Goal: Task Accomplishment & Management: Use online tool/utility

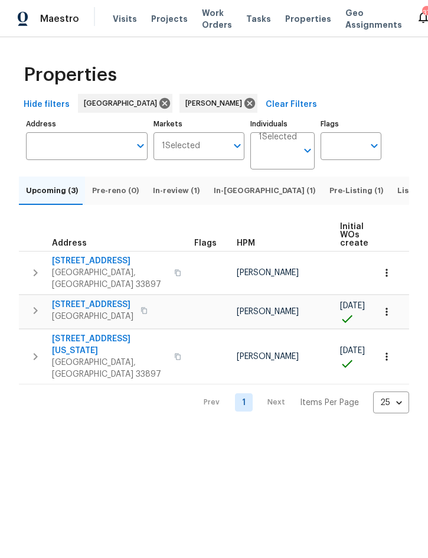
scroll to position [0, 78]
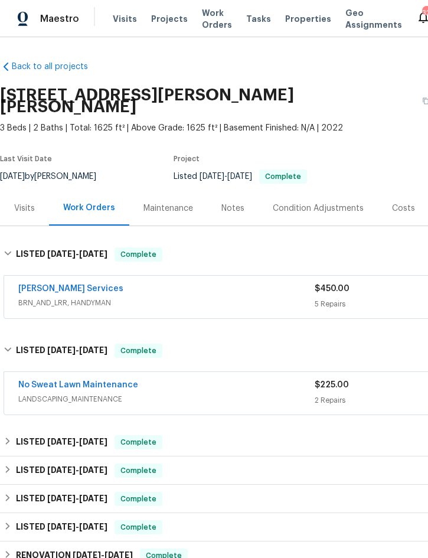
click at [164, 19] on span "Projects" at bounding box center [169, 19] width 37 height 12
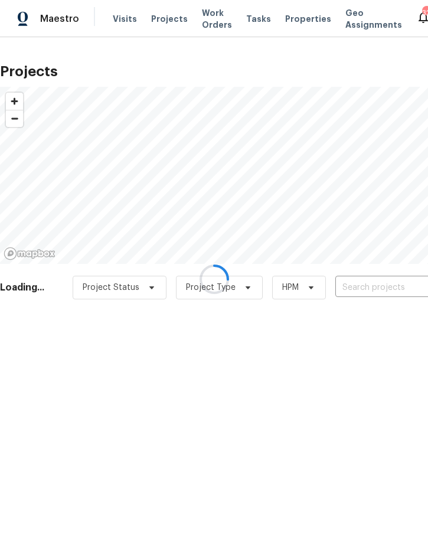
click at [375, 283] on div at bounding box center [214, 279] width 428 height 558
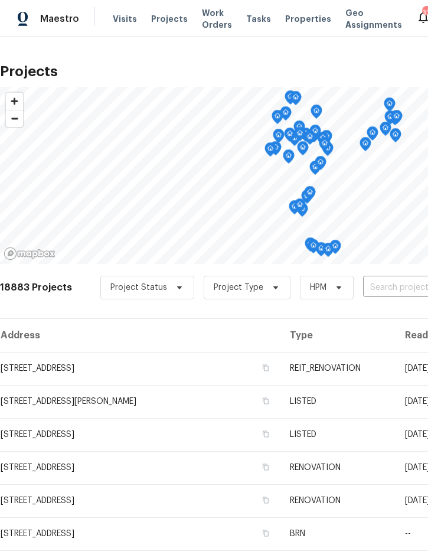
click at [380, 295] on input "text" at bounding box center [430, 288] width 135 height 18
type input "203 summ"
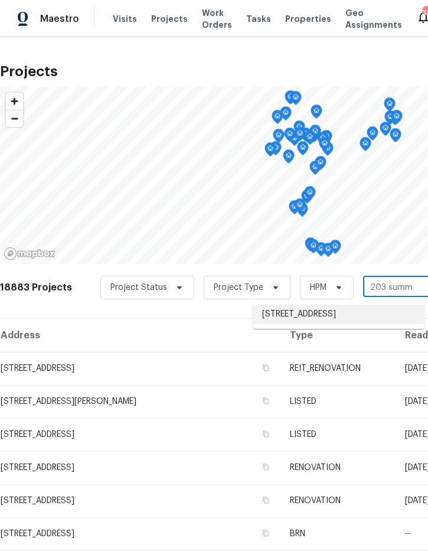
click at [333, 319] on li "[STREET_ADDRESS]" at bounding box center [339, 314] width 172 height 19
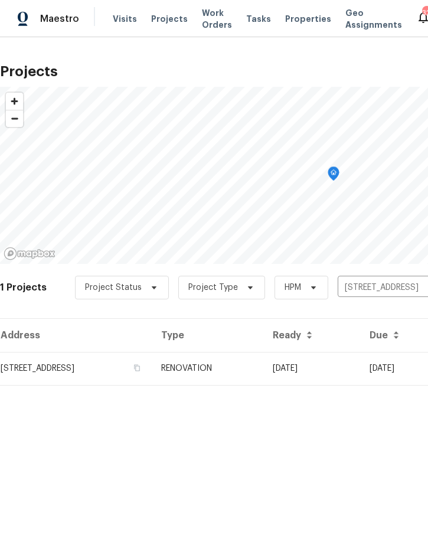
click at [264, 368] on td "RENOVATION" at bounding box center [208, 368] width 112 height 33
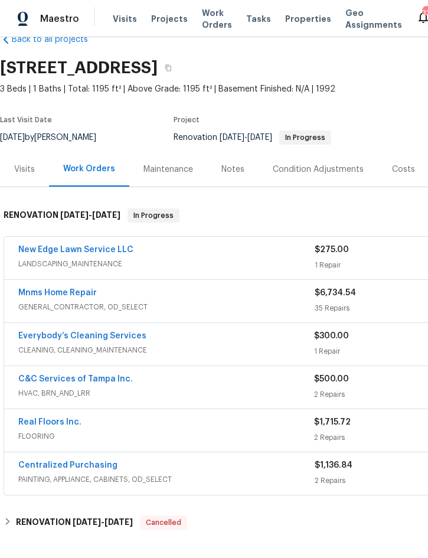
scroll to position [29, 0]
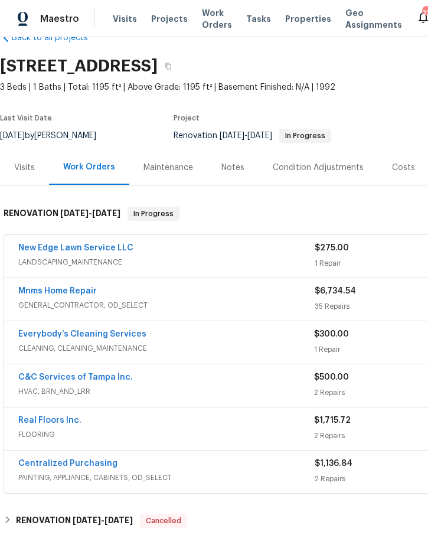
click at [70, 294] on link "Mnms Home Repair" at bounding box center [57, 291] width 79 height 8
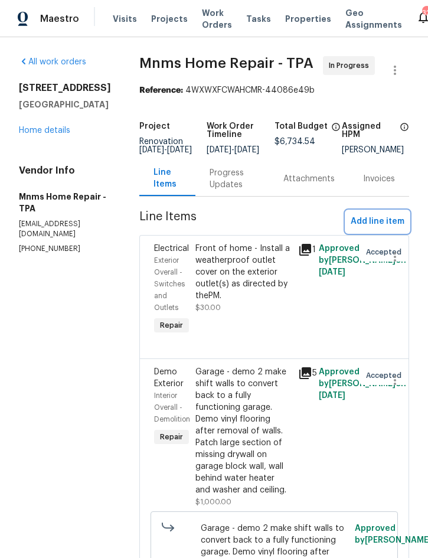
click at [363, 223] on button "Add line item" at bounding box center [377, 222] width 63 height 22
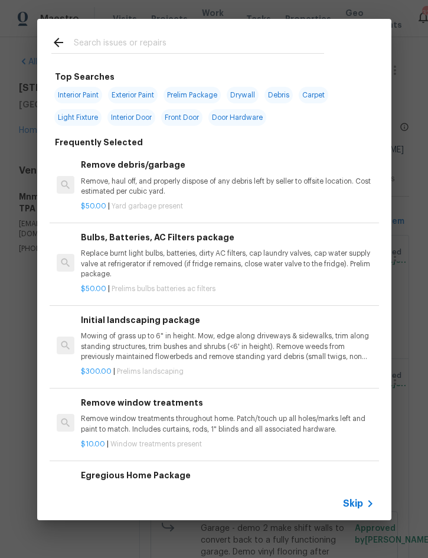
click at [165, 40] on input "text" at bounding box center [199, 44] width 251 height 18
type input "Garage"
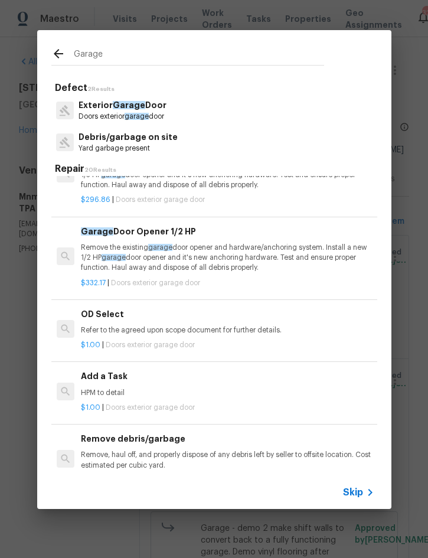
scroll to position [547, 0]
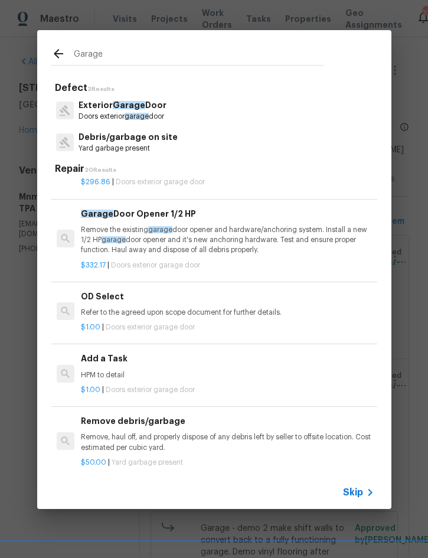
click at [118, 357] on h6 "Add a Task" at bounding box center [227, 358] width 293 height 13
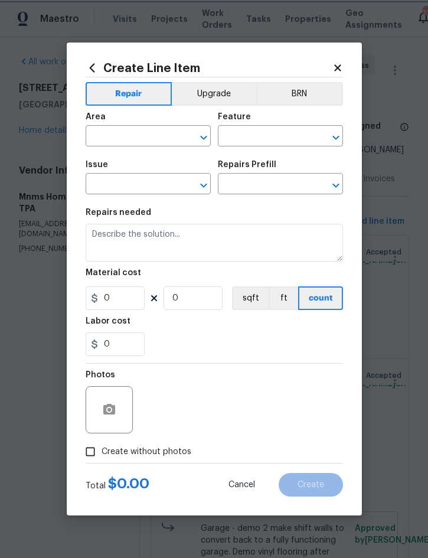
type input "Interior Door"
type input "Exterior Garage Door"
type input "Add a Task $1.00"
type textarea "HPM to detail"
type input "1"
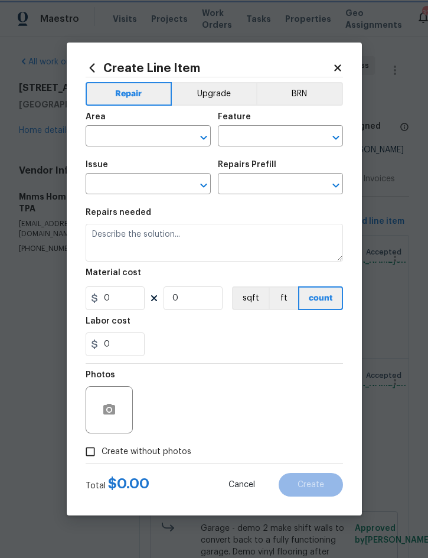
type input "1"
click at [133, 135] on input "text" at bounding box center [132, 137] width 92 height 18
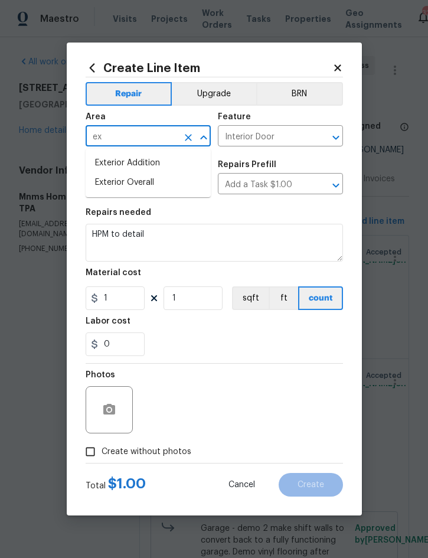
type input "ex"
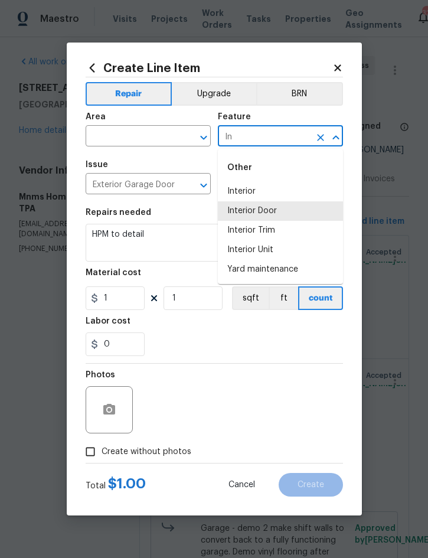
type input "I"
click at [264, 211] on li "Garage Door" at bounding box center [280, 210] width 125 height 19
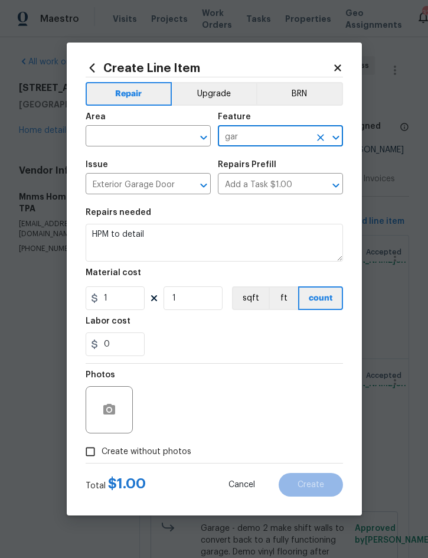
type input "Garage Door"
click at [123, 128] on input "text" at bounding box center [132, 137] width 92 height 18
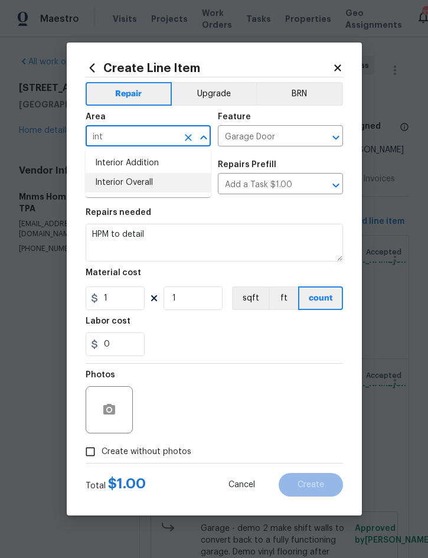
click at [138, 186] on li "Interior Overall" at bounding box center [148, 182] width 125 height 19
type input "Interior Overall"
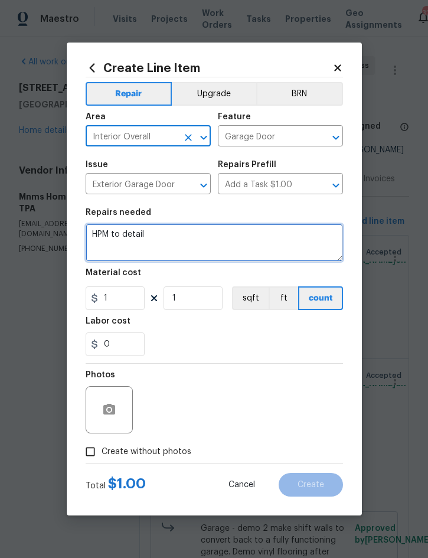
click at [96, 236] on textarea "HPM to detail" at bounding box center [215, 243] width 258 height 38
click at [100, 231] on textarea "HPM to detail" at bounding box center [215, 243] width 258 height 38
click at [100, 230] on textarea "HPM to detail" at bounding box center [215, 243] width 258 height 38
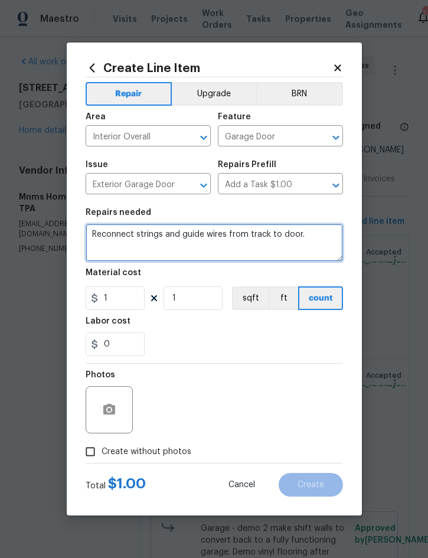
type textarea "Reconnect strings and guide wires from track to door."
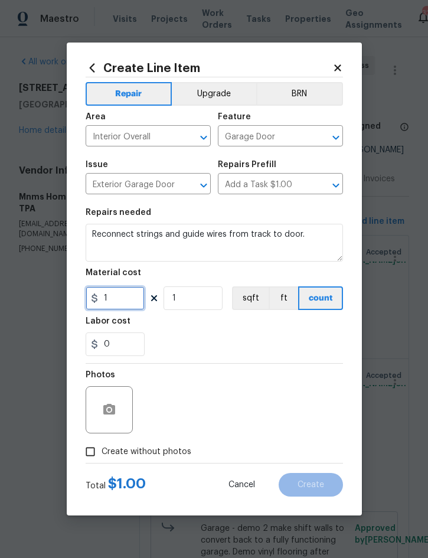
click at [125, 305] on input "1" at bounding box center [115, 299] width 59 height 24
type input "100"
click at [110, 417] on icon "button" at bounding box center [109, 410] width 14 height 14
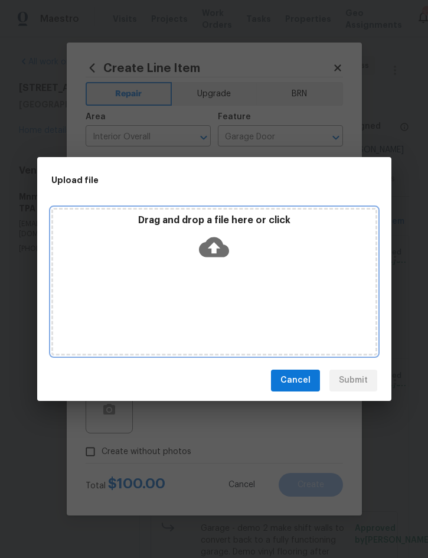
click at [261, 295] on div "Drag and drop a file here or click" at bounding box center [214, 282] width 326 height 148
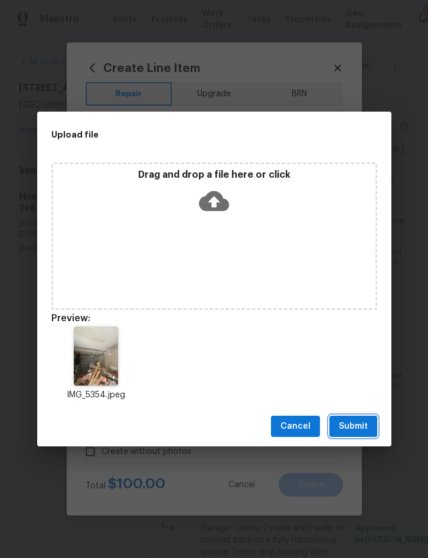
click at [346, 430] on span "Submit" at bounding box center [353, 426] width 29 height 15
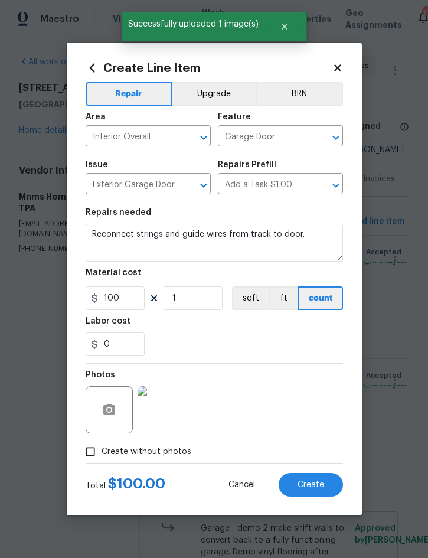
click at [314, 486] on span "Create" at bounding box center [311, 485] width 27 height 9
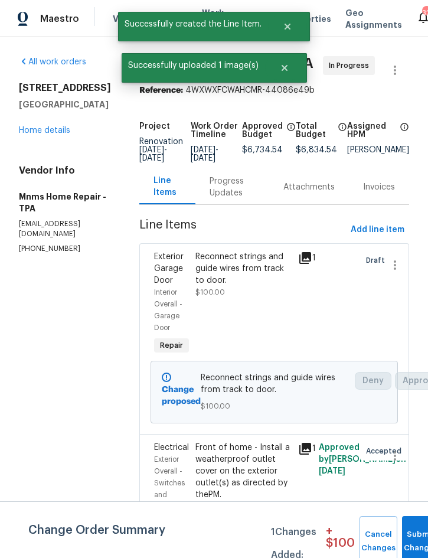
click at [417, 539] on button "Submit Changes" at bounding box center [421, 541] width 38 height 51
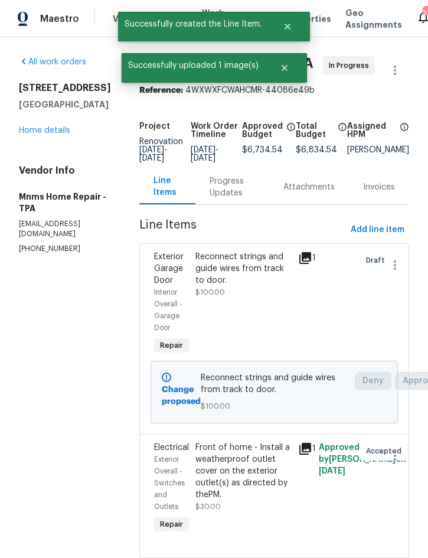
click at [38, 132] on link "Home details" at bounding box center [44, 130] width 51 height 8
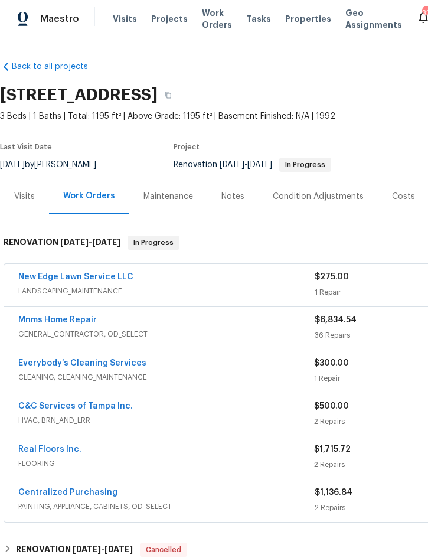
click at [53, 447] on link "Real Floors Inc." at bounding box center [49, 449] width 63 height 8
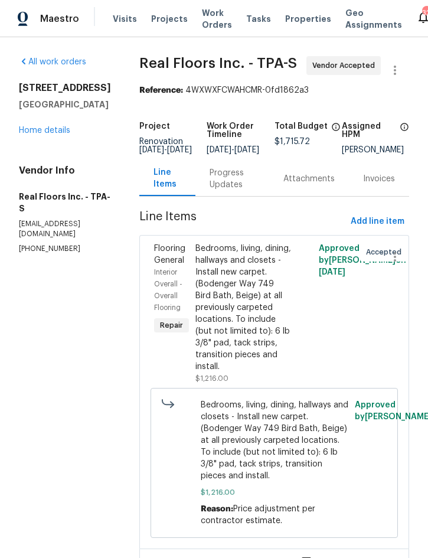
click at [232, 188] on div "Progress Updates" at bounding box center [232, 179] width 45 height 24
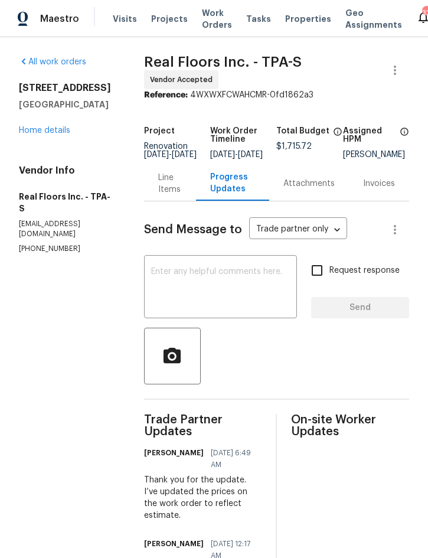
click at [197, 287] on textarea at bounding box center [220, 288] width 139 height 41
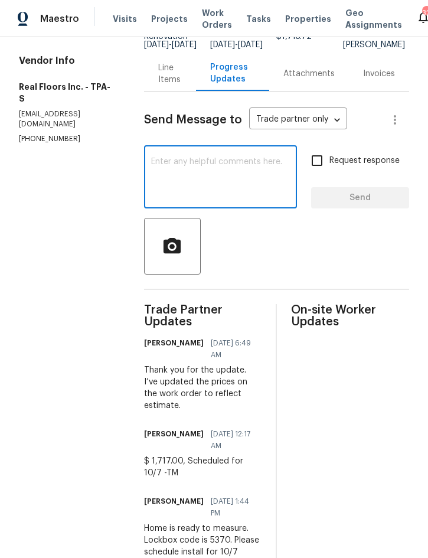
scroll to position [109, 0]
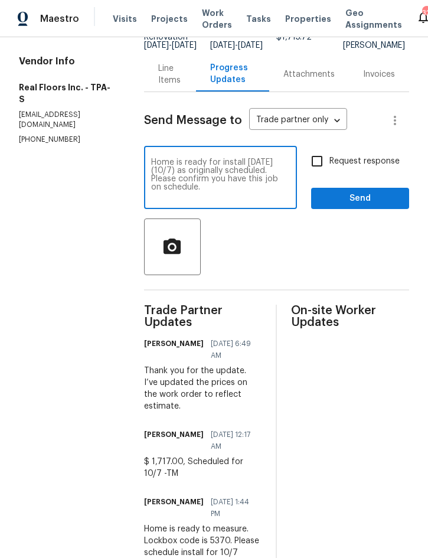
type textarea "Home is ready for install [DATE] (10/7) as originally scheduled. Please confirm…"
click at [346, 203] on span "Send" at bounding box center [360, 198] width 79 height 15
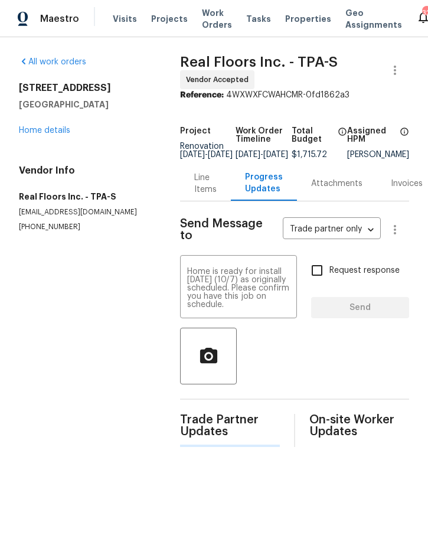
scroll to position [0, 0]
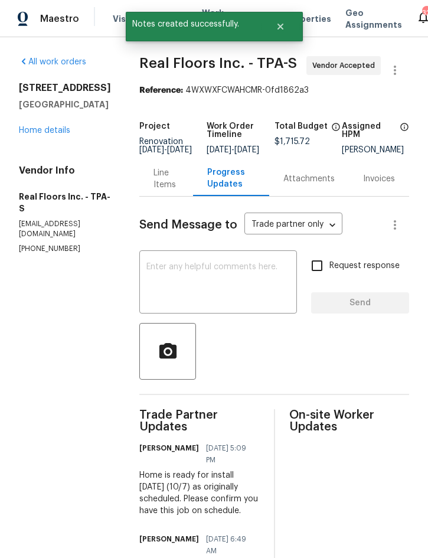
click at [47, 135] on link "Home details" at bounding box center [44, 130] width 51 height 8
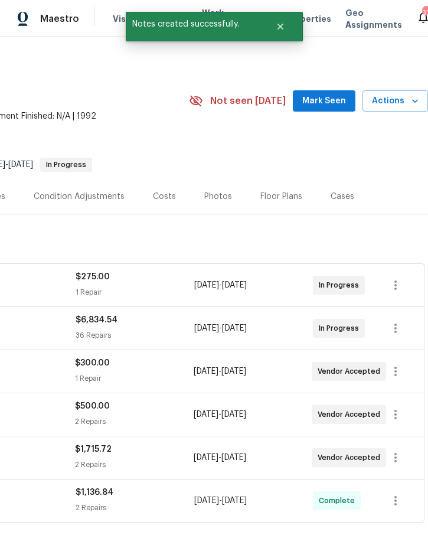
scroll to position [0, 239]
click at [164, 193] on div "Costs" at bounding box center [164, 197] width 23 height 12
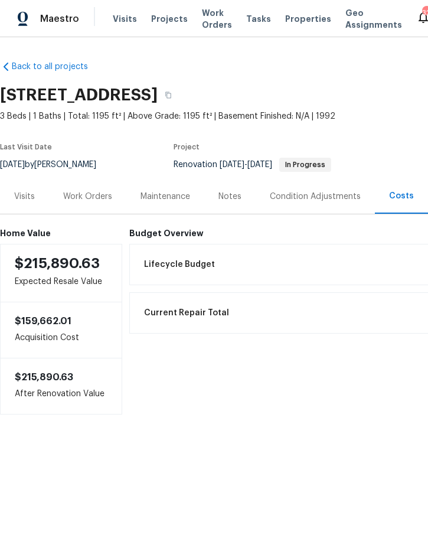
click at [87, 196] on div "Work Orders" at bounding box center [87, 197] width 49 height 12
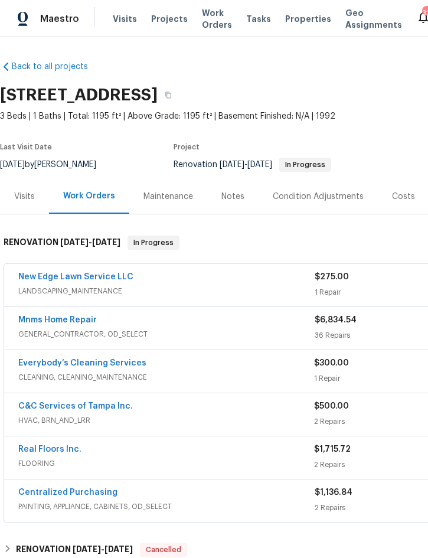
click at [65, 324] on link "Mnms Home Repair" at bounding box center [57, 320] width 79 height 8
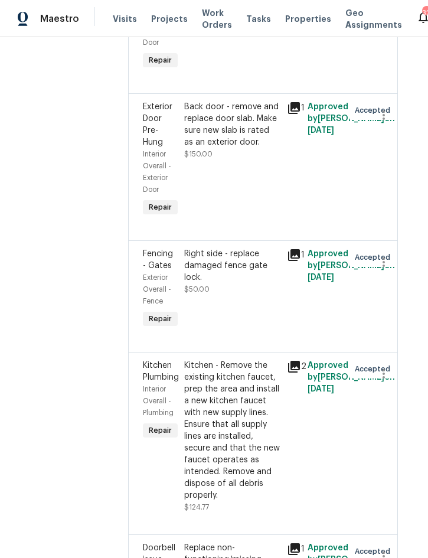
scroll to position [2640, 12]
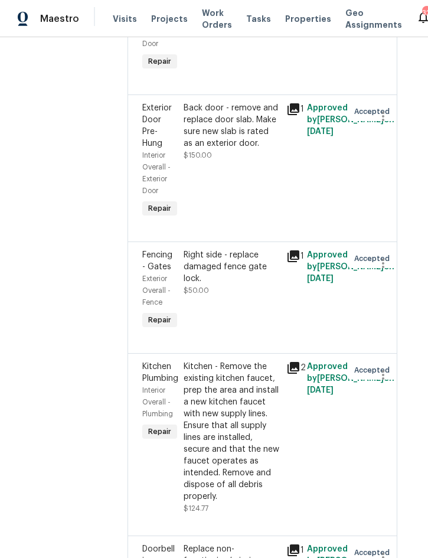
click at [235, 149] on div "Back door - remove and replace door slab. Make sure new slab is rated as an ext…" at bounding box center [232, 125] width 96 height 47
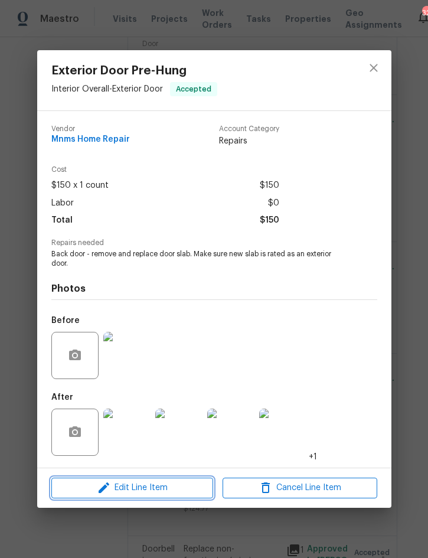
click at [137, 492] on span "Edit Line Item" at bounding box center [132, 488] width 155 height 15
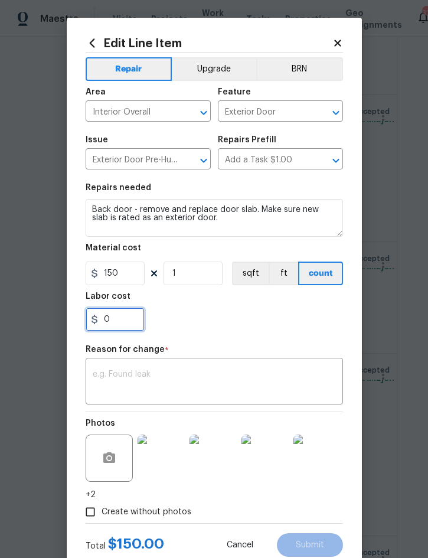
click at [128, 324] on input "0" at bounding box center [115, 320] width 59 height 24
type input "100"
click at [206, 370] on div "x ​" at bounding box center [215, 383] width 258 height 44
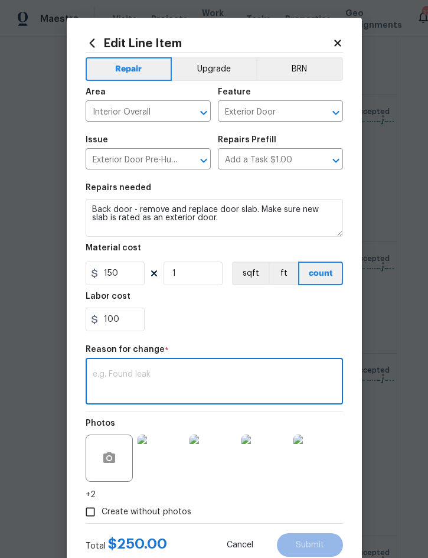
scroll to position [18, 0]
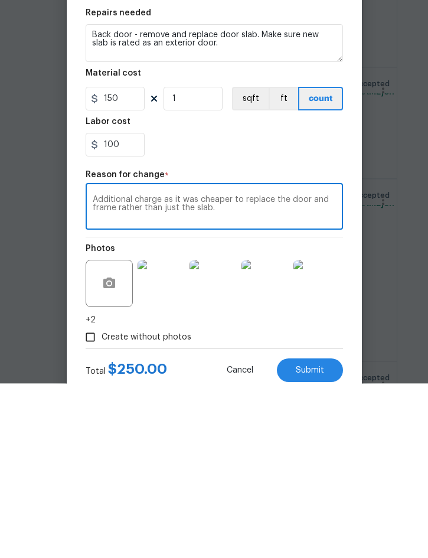
type textarea "Additional charge as it was cheaper to replace the door and frame rather than j…"
click at [311, 541] on span "Submit" at bounding box center [310, 545] width 28 height 9
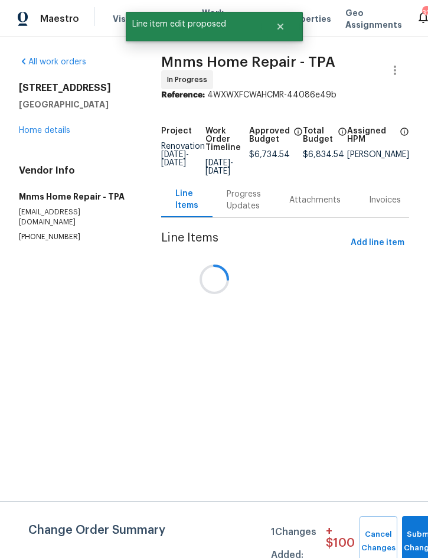
scroll to position [0, 0]
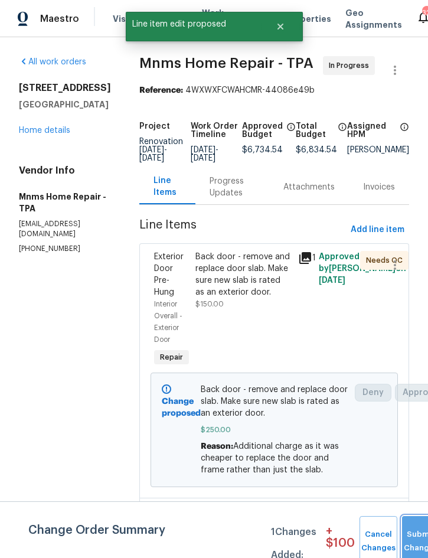
click at [417, 537] on button "Submit Changes" at bounding box center [421, 541] width 38 height 51
